Goal: Find specific page/section: Find specific page/section

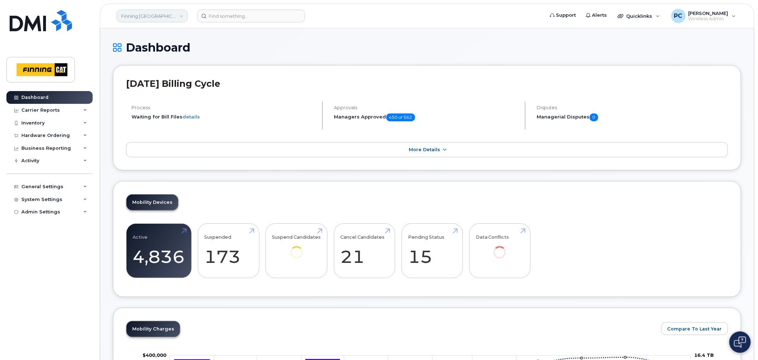
click at [180, 17] on link "Finning Canada" at bounding box center [151, 16] width 71 height 13
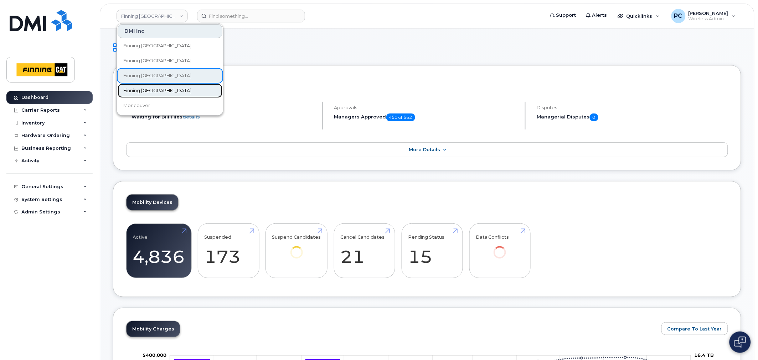
click at [137, 91] on span "Finning [GEOGRAPHIC_DATA]" at bounding box center [157, 90] width 68 height 7
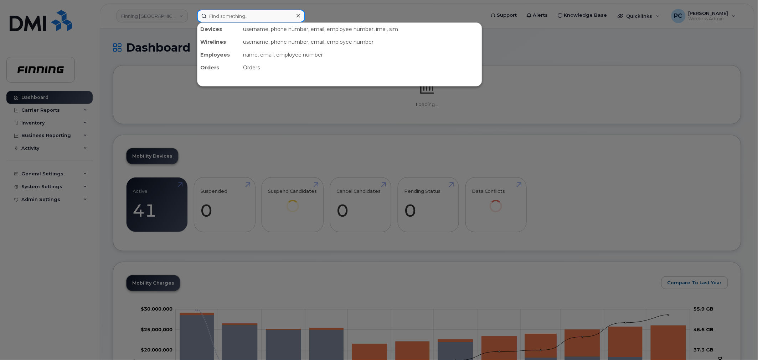
click at [223, 16] on input at bounding box center [251, 16] width 108 height 13
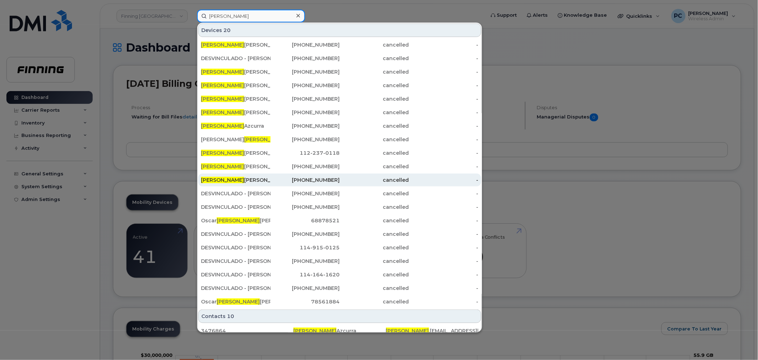
type input "dario"
click at [231, 181] on div "Dario Orellana" at bounding box center [235, 180] width 69 height 7
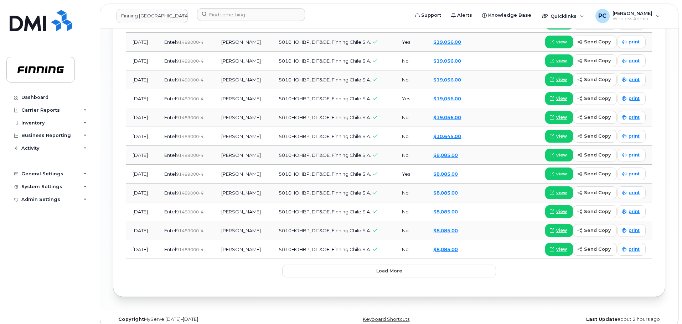
scroll to position [897, 0]
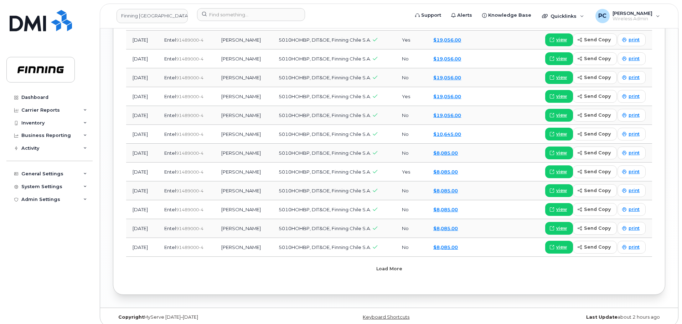
click at [374, 263] on button "Load more" at bounding box center [389, 269] width 214 height 13
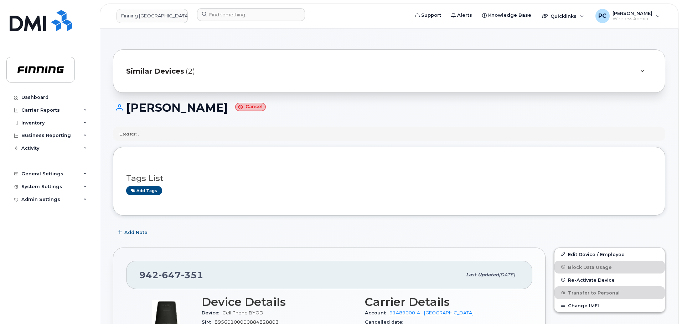
scroll to position [0, 0]
click at [246, 14] on input at bounding box center [251, 14] width 108 height 13
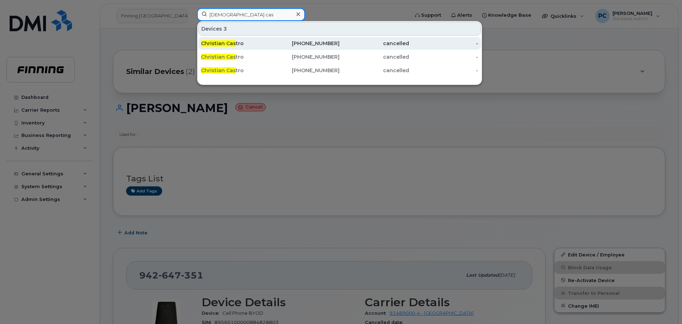
type input "christian cas"
click at [228, 43] on span "Christian Cas" at bounding box center [218, 43] width 35 height 6
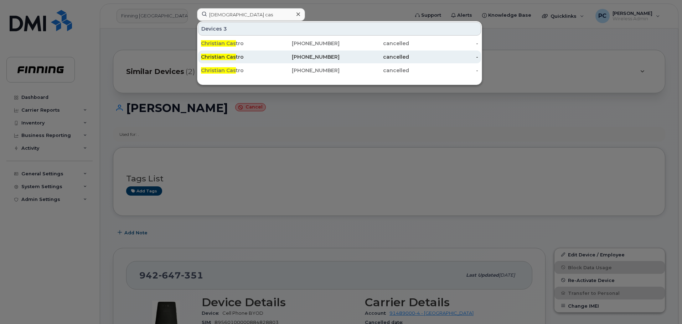
click at [234, 59] on span "Christian Cas" at bounding box center [218, 57] width 35 height 6
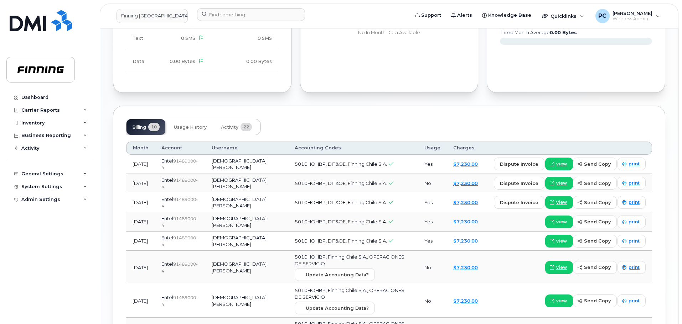
scroll to position [632, 0]
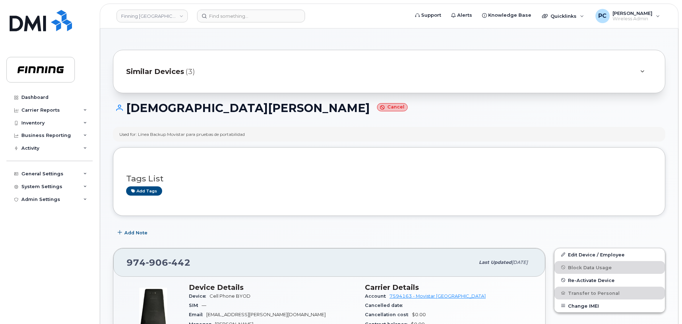
drag, startPoint x: 222, startPoint y: 2, endPoint x: 225, endPoint y: 9, distance: 7.0
click at [223, 5] on div "Finning Chile Support Alerts Knowledge Base Quicklinks Suspend / Cancel Device …" at bounding box center [389, 16] width 578 height 25
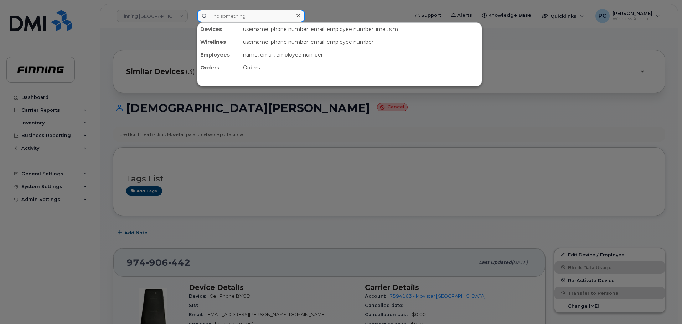
click at [228, 10] on input at bounding box center [251, 16] width 108 height 13
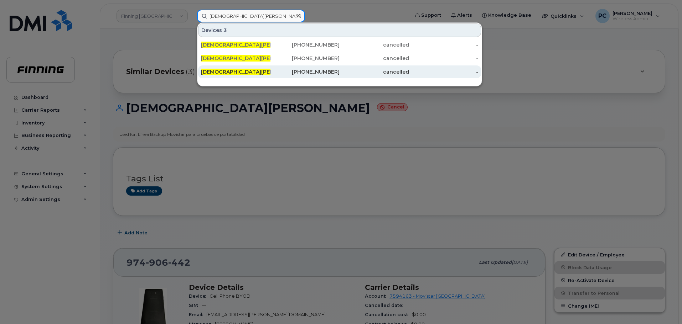
type input "[DEMOGRAPHIC_DATA][PERSON_NAME]"
click at [237, 72] on span "[DEMOGRAPHIC_DATA][PERSON_NAME]" at bounding box center [252, 72] width 103 height 6
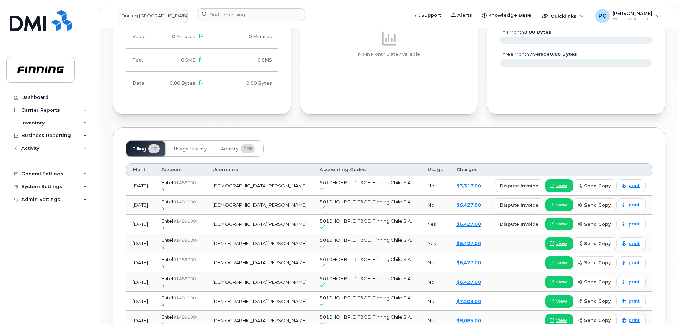
scroll to position [499, 0]
click at [233, 154] on button "Activity 125" at bounding box center [237, 149] width 45 height 16
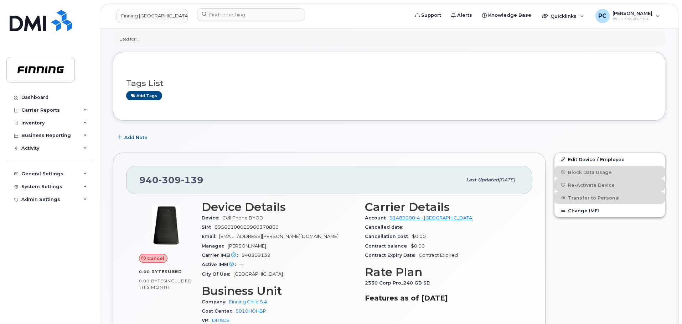
scroll to position [0, 0]
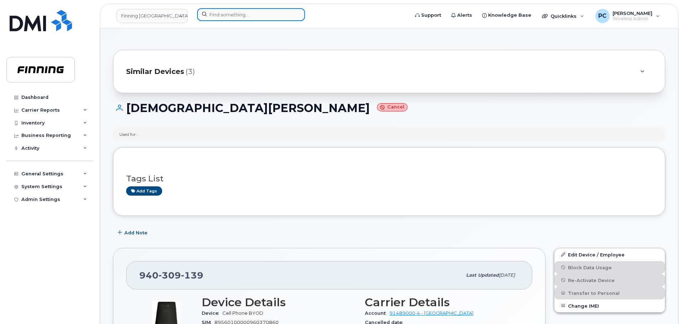
click at [261, 16] on input at bounding box center [251, 14] width 108 height 13
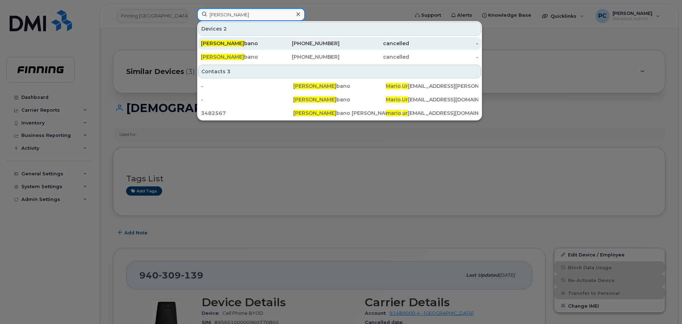
type input "mario ur"
click at [226, 41] on div "Mario Ur bano" at bounding box center [235, 43] width 69 height 7
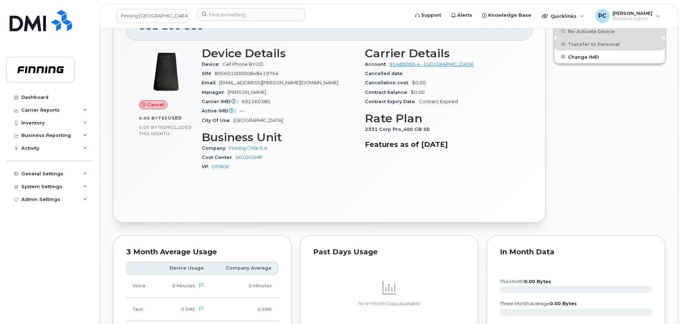
scroll to position [71, 0]
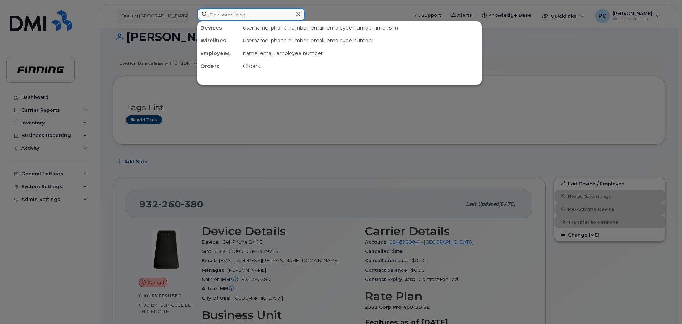
click at [246, 18] on input at bounding box center [251, 14] width 108 height 13
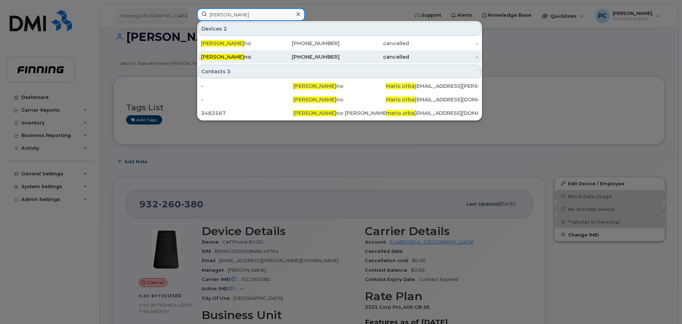
type input "mario urba"
click at [331, 55] on div "975-492-072" at bounding box center [304, 56] width 69 height 7
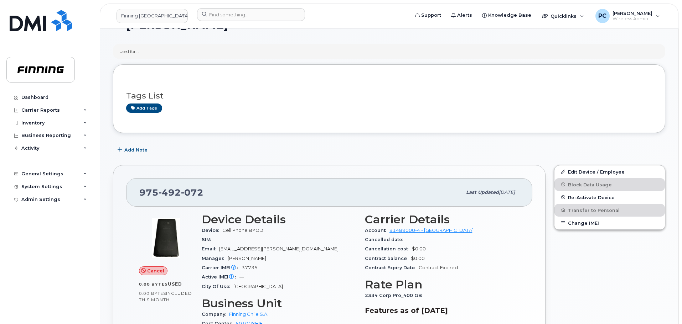
scroll to position [6, 0]
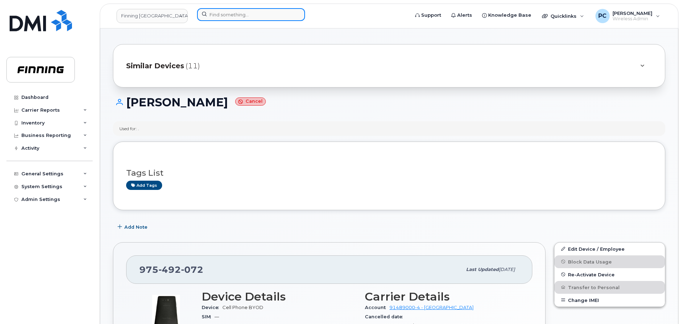
click at [223, 17] on input at bounding box center [251, 14] width 108 height 13
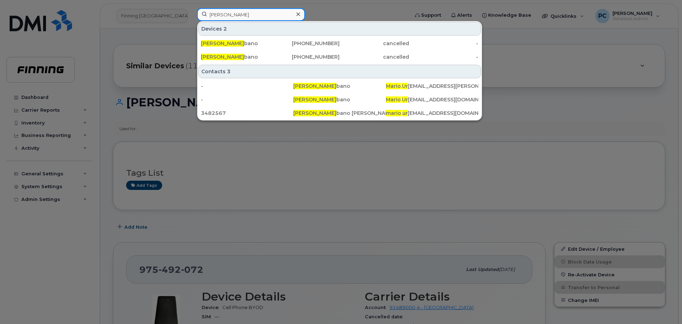
type input "[PERSON_NAME]"
click at [254, 45] on div "[PERSON_NAME]" at bounding box center [235, 43] width 69 height 7
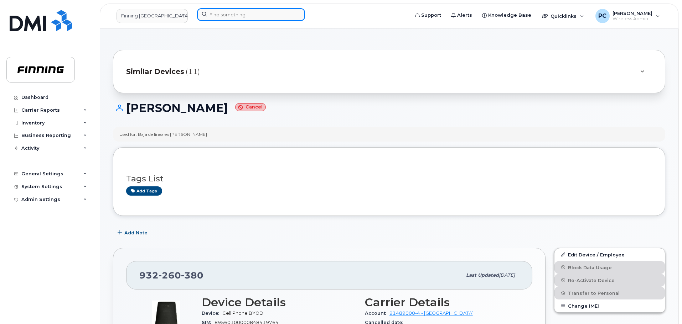
click at [225, 16] on input at bounding box center [251, 14] width 108 height 13
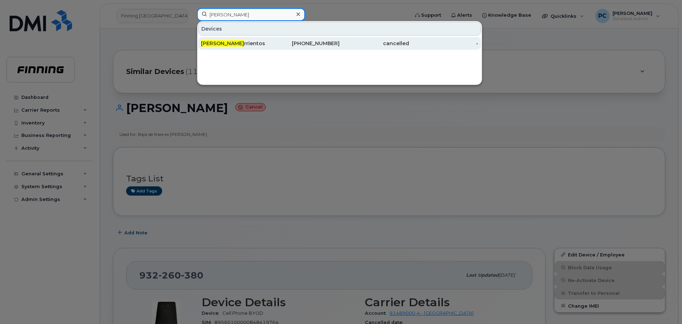
type input "elena ba"
click at [232, 44] on div "Elena Ba rrientos" at bounding box center [235, 43] width 69 height 7
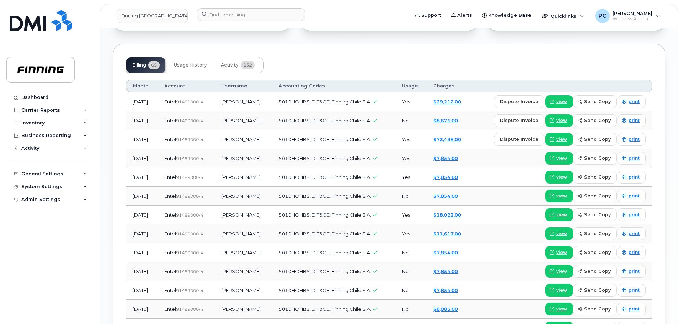
scroll to position [535, 0]
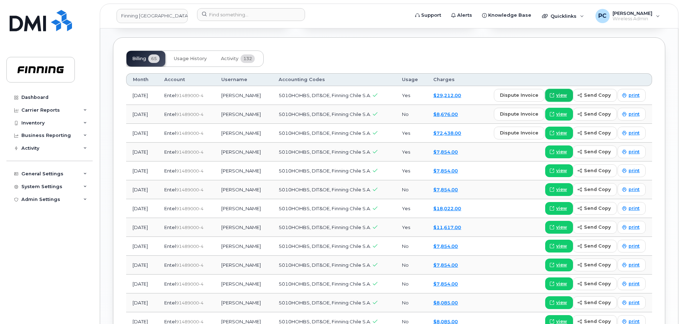
click at [554, 93] on icon at bounding box center [552, 95] width 4 height 4
